Goal: Information Seeking & Learning: Learn about a topic

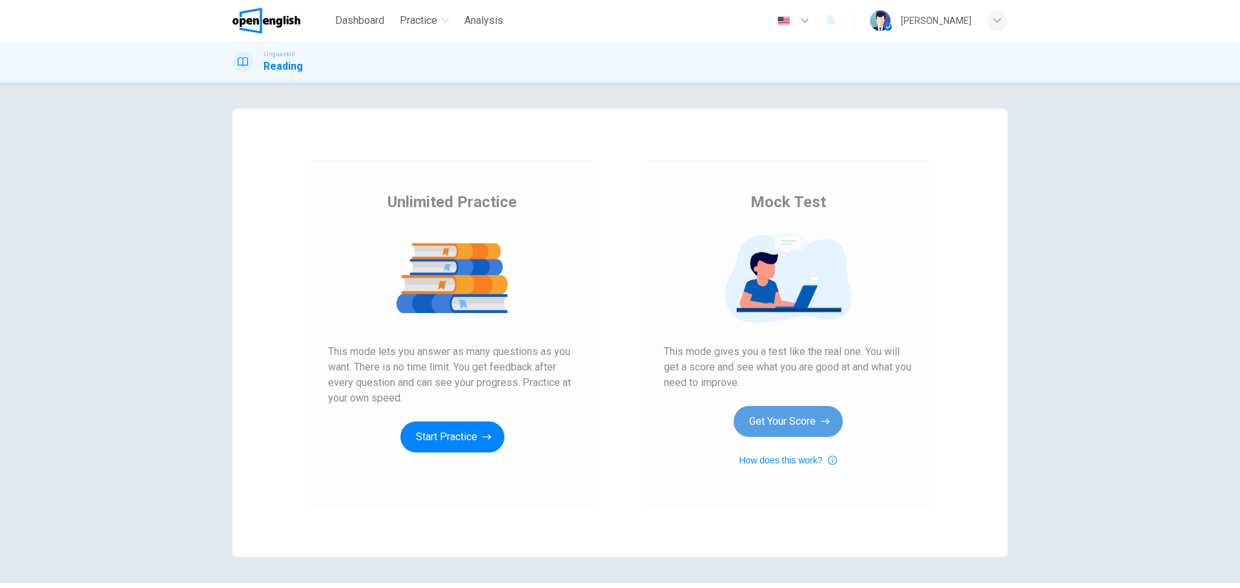
click at [783, 417] on button "Get Your Score" at bounding box center [788, 421] width 109 height 31
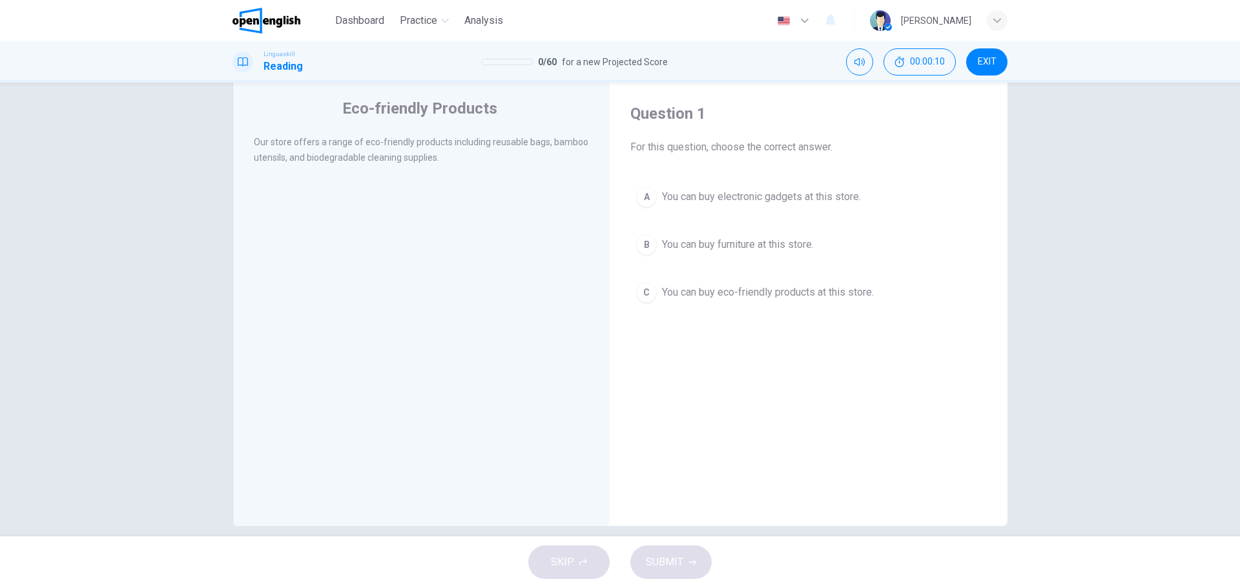
scroll to position [46, 0]
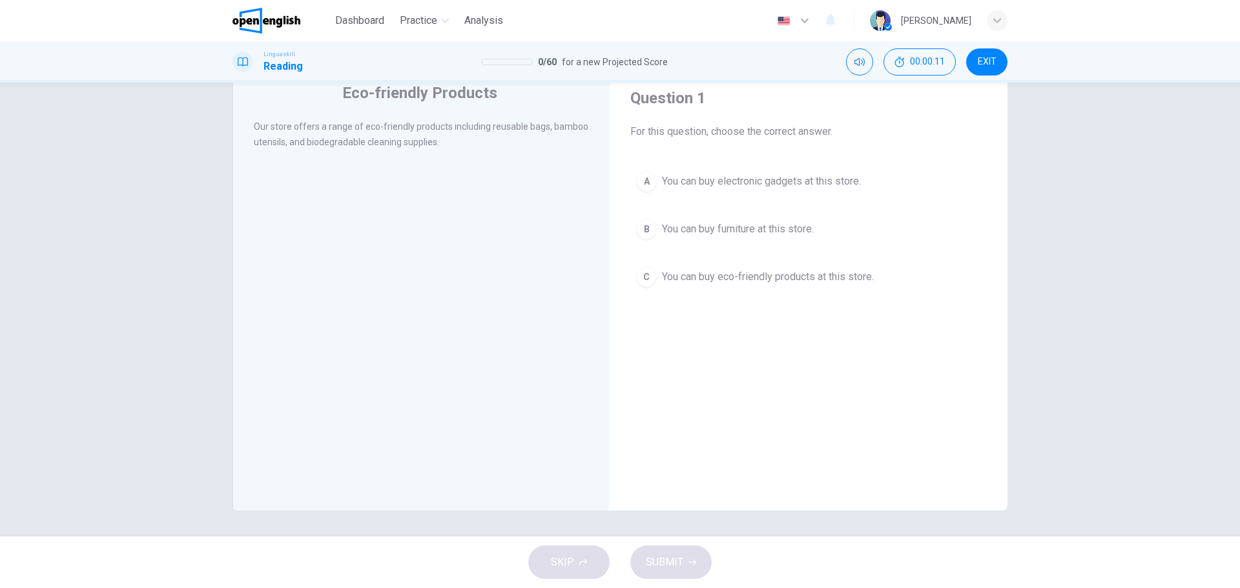
drag, startPoint x: 345, startPoint y: 15, endPoint x: 670, endPoint y: 79, distance: 330.3
click at [345, 15] on span "Dashboard" at bounding box center [359, 20] width 49 height 15
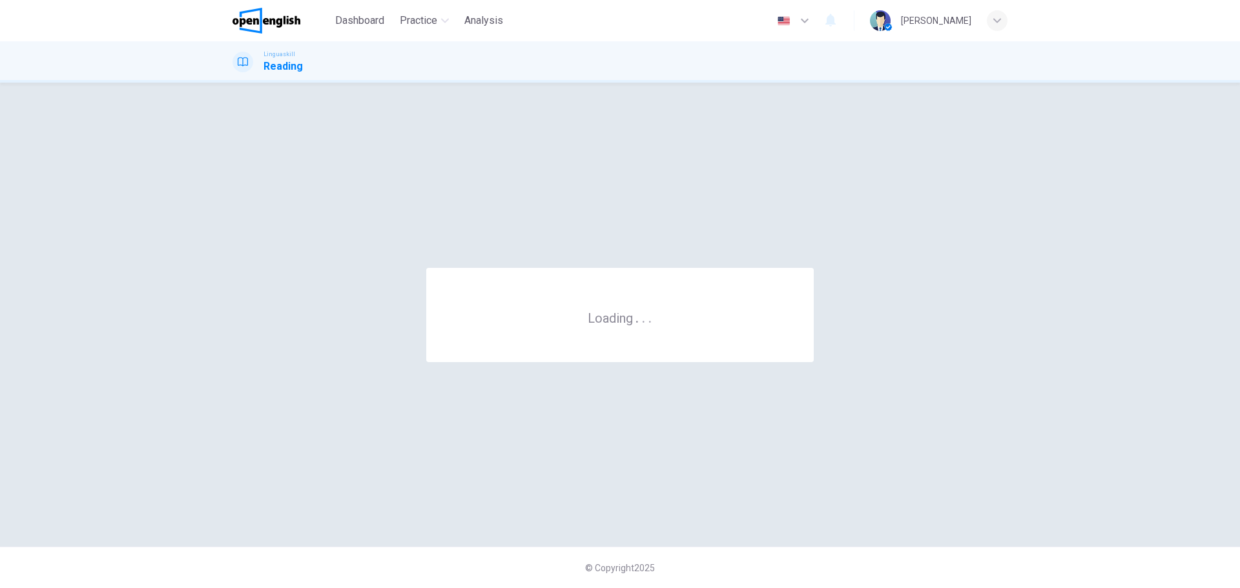
scroll to position [0, 0]
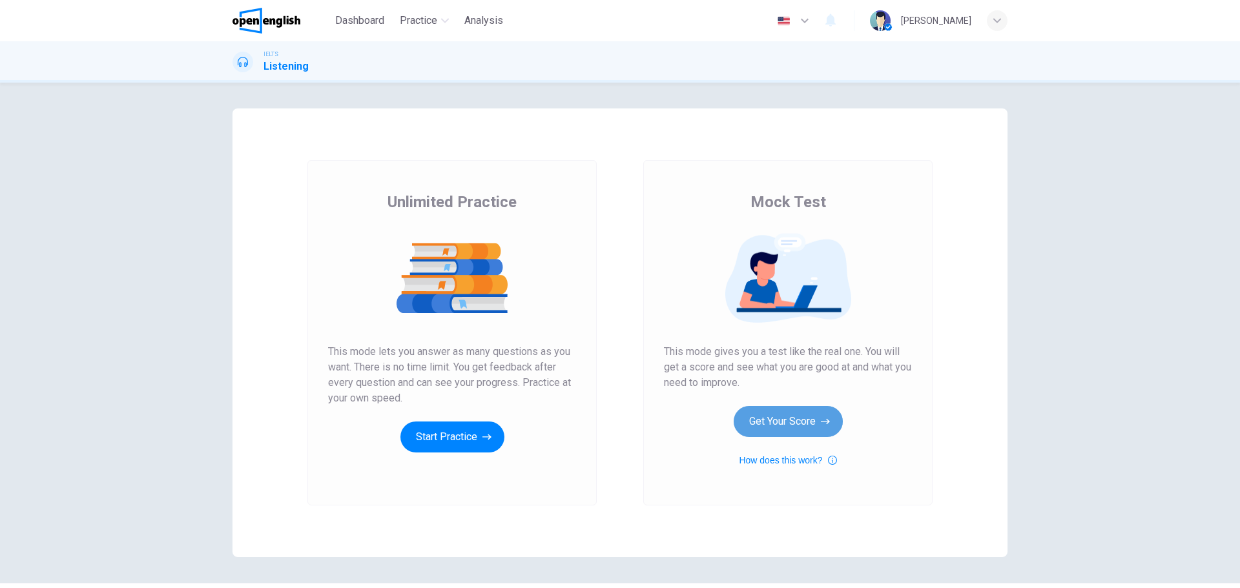
click at [780, 432] on button "Get Your Score" at bounding box center [788, 421] width 109 height 31
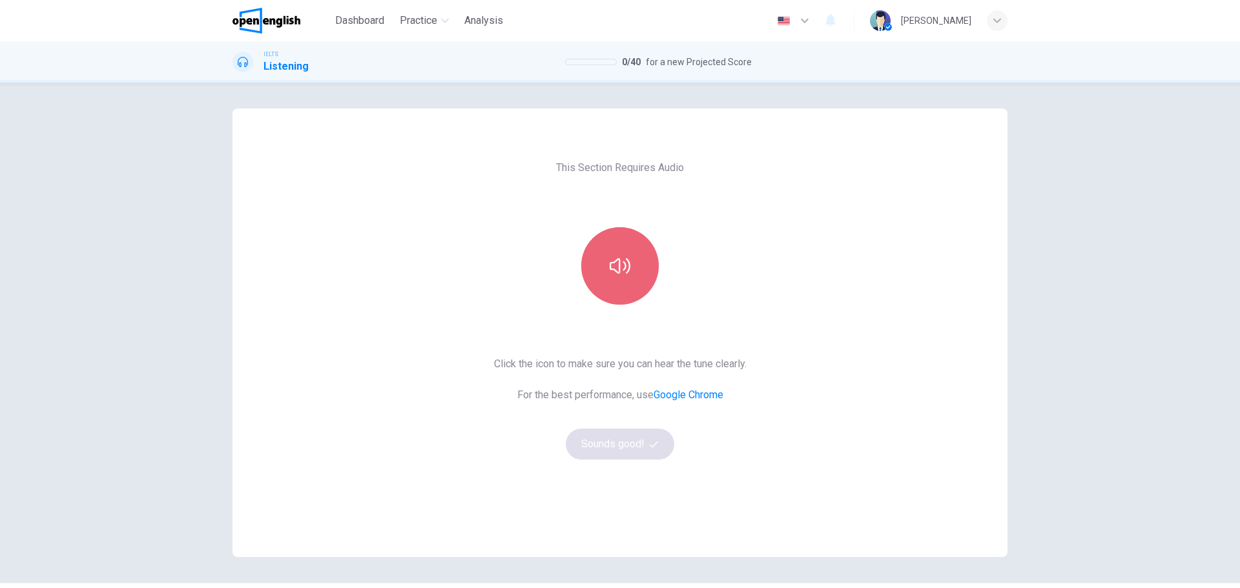
click at [615, 260] on icon "button" at bounding box center [620, 265] width 21 height 15
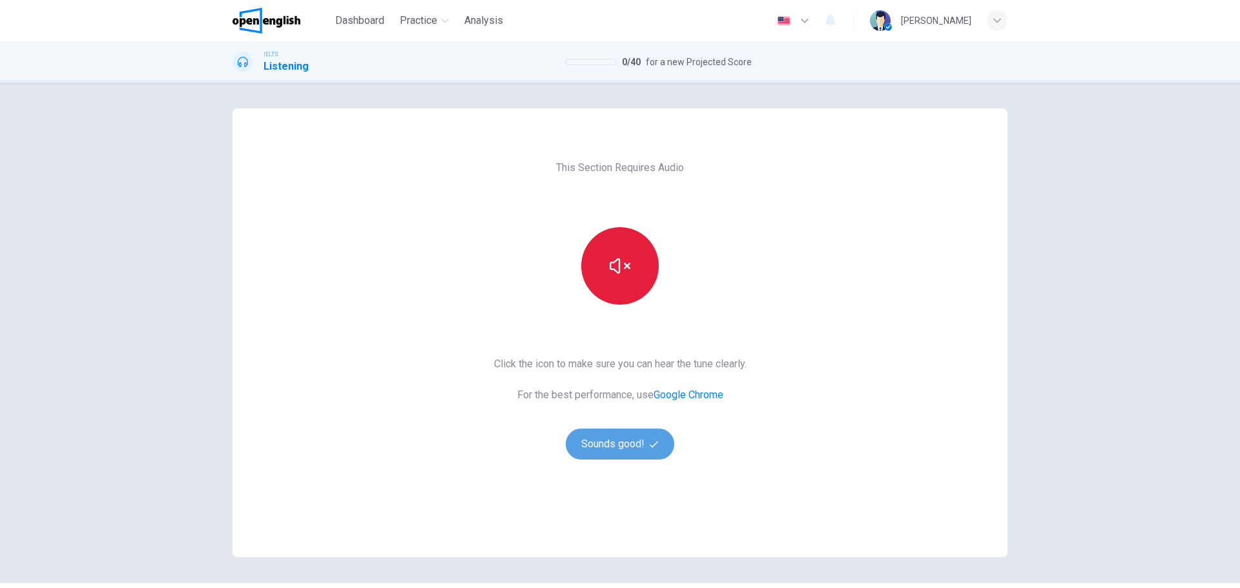
click at [635, 447] on button "Sounds good!" at bounding box center [620, 444] width 108 height 31
